Goal: Task Accomplishment & Management: Manage account settings

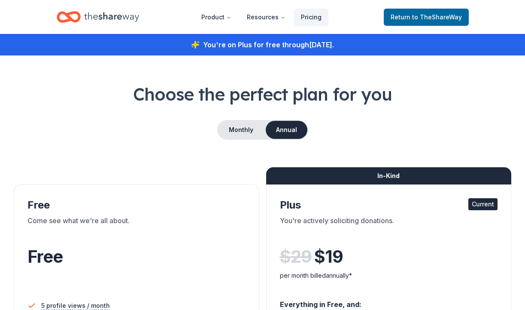
click at [109, 17] on icon "Home" at bounding box center [111, 17] width 55 height 18
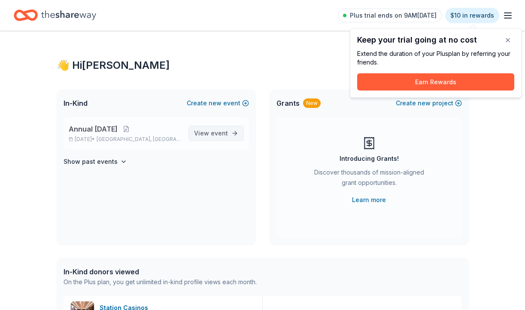
click at [221, 133] on span "event" at bounding box center [219, 132] width 17 height 7
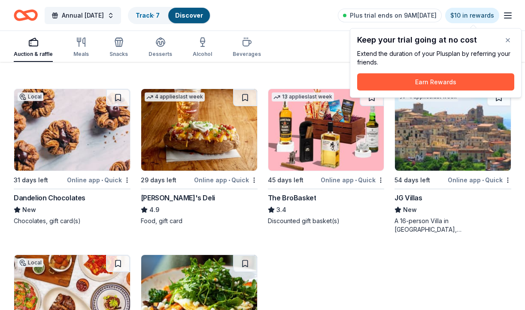
scroll to position [1874, 0]
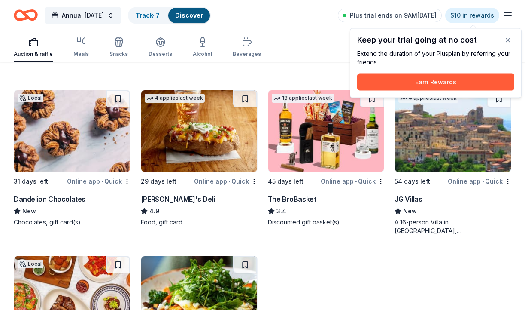
click at [510, 13] on icon "button" at bounding box center [508, 15] width 10 height 10
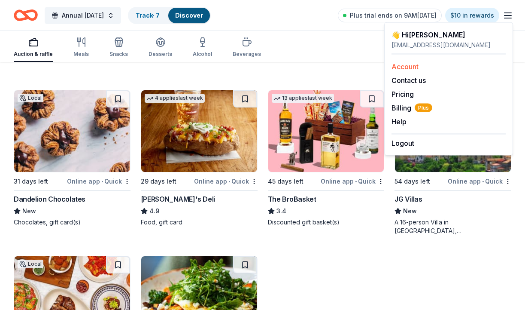
click at [404, 67] on link "Account" at bounding box center [405, 66] width 27 height 9
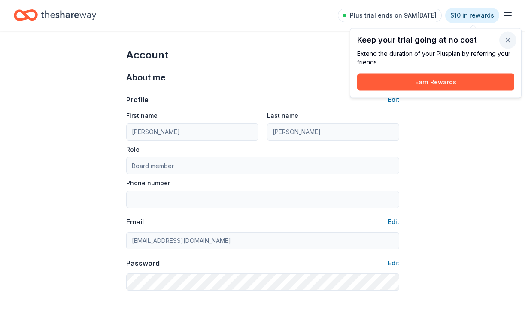
click at [509, 40] on button "button" at bounding box center [507, 40] width 17 height 17
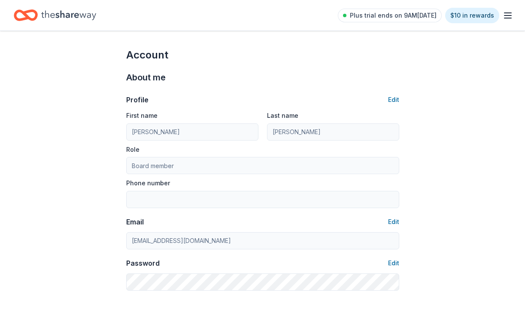
click at [508, 17] on icon "button" at bounding box center [508, 15] width 10 height 10
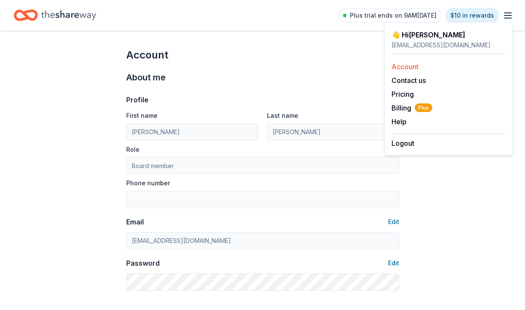
click at [407, 65] on link "Account" at bounding box center [405, 66] width 27 height 9
click at [404, 92] on link "Pricing" at bounding box center [403, 94] width 22 height 9
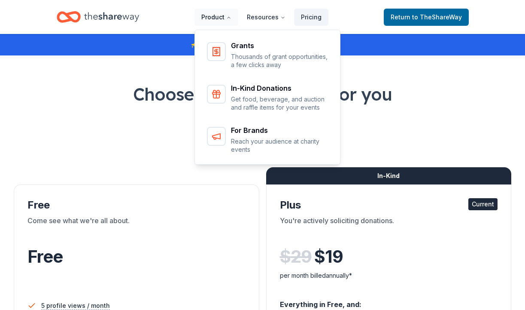
click at [216, 15] on button "Product" at bounding box center [217, 17] width 44 height 17
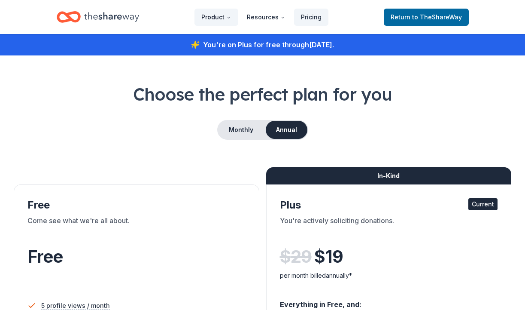
click at [229, 16] on icon "Main" at bounding box center [228, 17] width 5 height 5
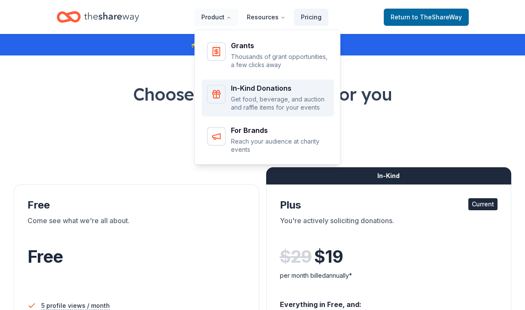
click at [268, 91] on div "In-Kind Donations" at bounding box center [280, 88] width 98 height 7
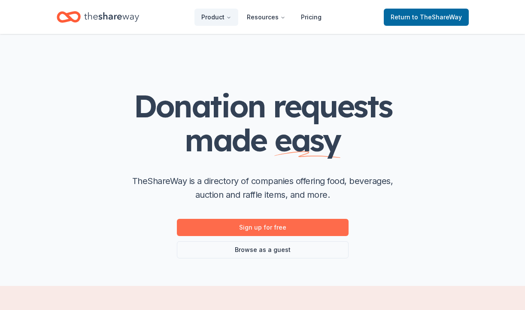
click at [243, 228] on link "Sign up for free" at bounding box center [263, 227] width 172 height 17
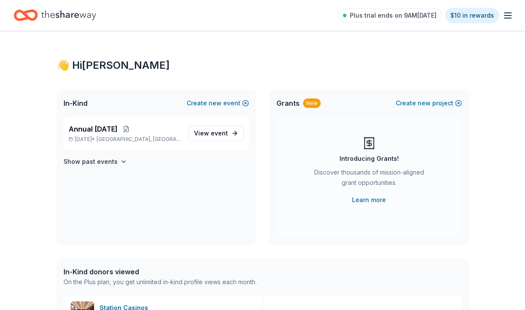
click at [507, 16] on icon "button" at bounding box center [508, 15] width 10 height 10
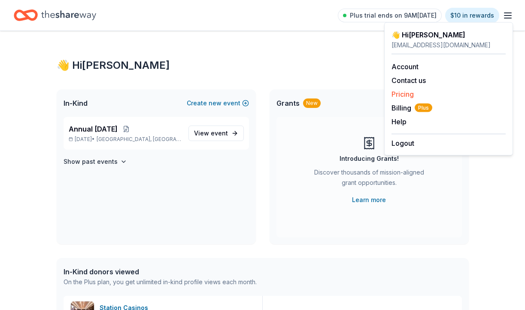
click at [401, 95] on link "Pricing" at bounding box center [403, 94] width 22 height 9
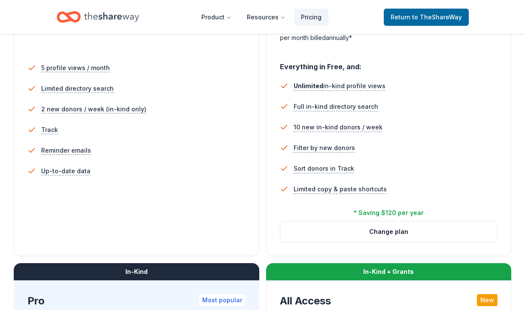
scroll to position [257, 0]
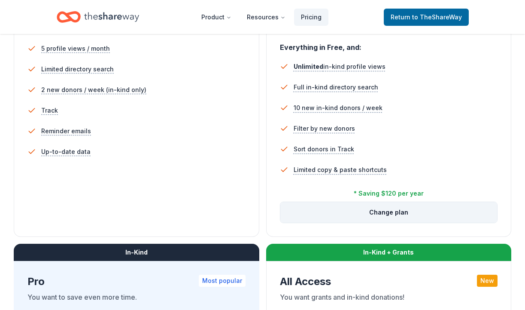
click at [386, 213] on button "Change plan" at bounding box center [388, 212] width 217 height 21
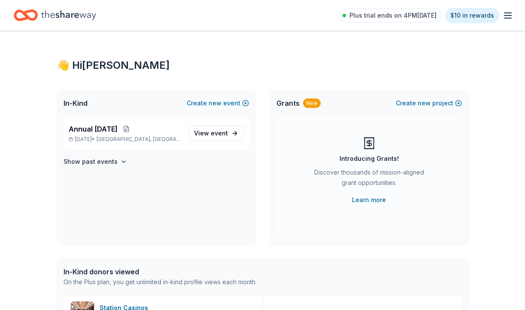
click at [510, 16] on icon "button" at bounding box center [508, 15] width 10 height 10
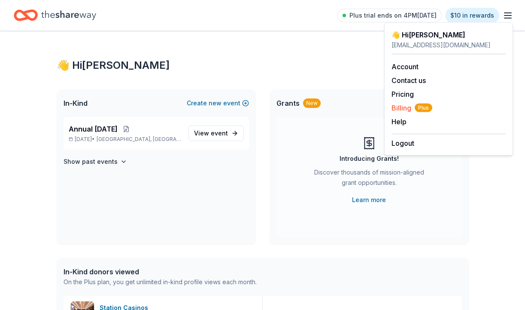
click at [400, 108] on span "Billing Plus" at bounding box center [412, 108] width 41 height 10
